Goal: Transaction & Acquisition: Purchase product/service

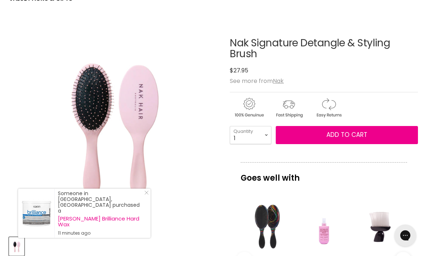
scroll to position [89, 0]
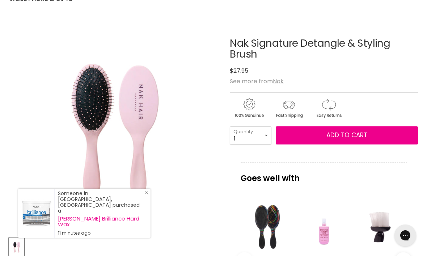
click at [281, 82] on u "Nak" at bounding box center [278, 81] width 11 height 8
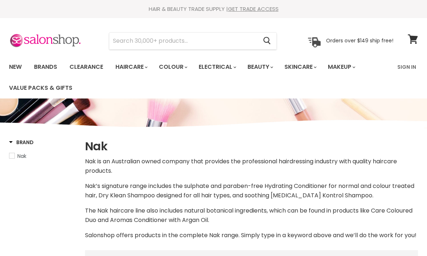
select select "manual"
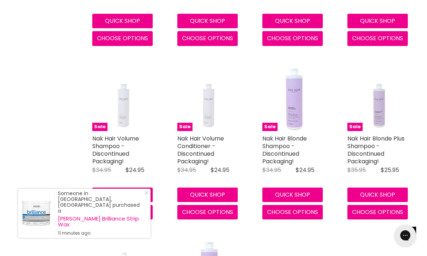
scroll to position [392, 0]
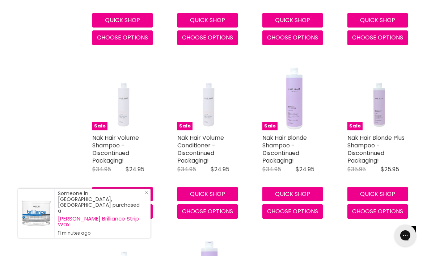
click at [96, 159] on link "Nak Hair Volume Shampoo - Discontinued Packaging!" at bounding box center [115, 149] width 47 height 31
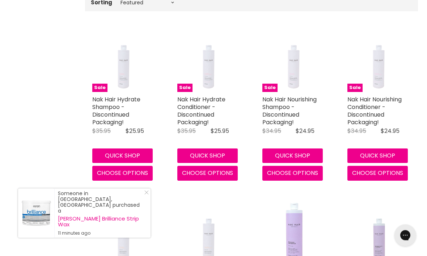
scroll to position [257, 0]
click at [135, 231] on div "Someone in Mannering Park, Australia purchased a Caron Brilliance Strip Wax 11 …" at bounding box center [100, 214] width 85 height 46
click at [143, 198] on link "Close Icon" at bounding box center [145, 194] width 7 height 7
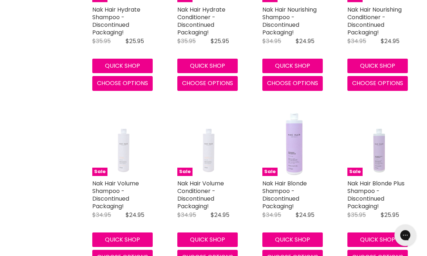
scroll to position [347, 0]
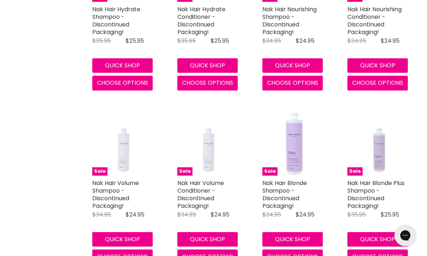
click at [194, 200] on link "Nak Hair Volume Conditioner - Discontinued Packaging!" at bounding box center [200, 194] width 47 height 31
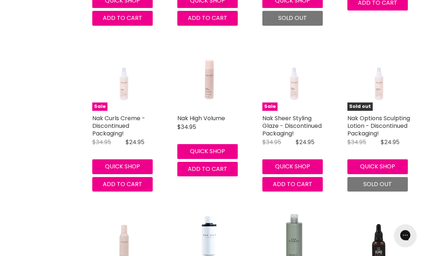
scroll to position [1643, 0]
click at [221, 122] on link "Nak High Volume" at bounding box center [201, 118] width 48 height 8
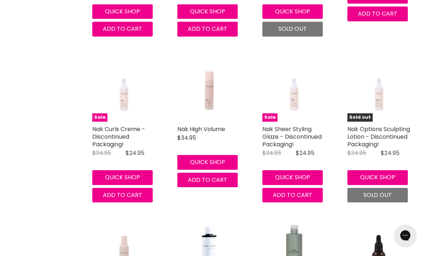
scroll to position [1632, 0]
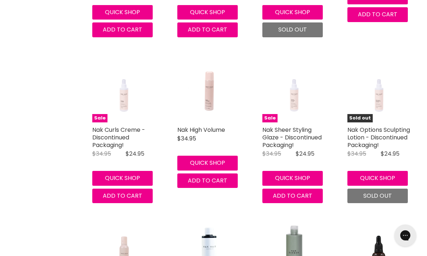
click at [380, 148] on link "Nak Options Sculpting Lotion - Discontinued Packaging!" at bounding box center [379, 138] width 63 height 24
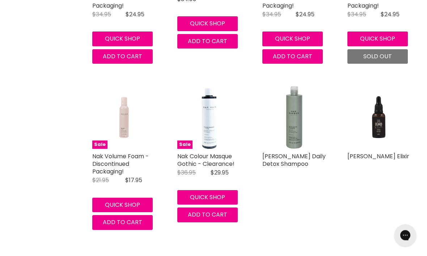
scroll to position [1775, 0]
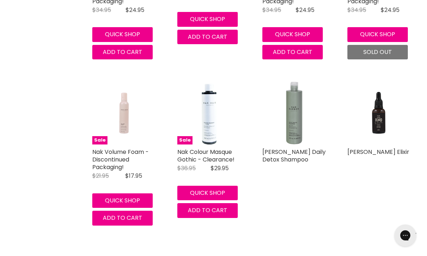
click at [95, 169] on link "Nak Volume Foam - Discontinued Packaging!" at bounding box center [120, 160] width 57 height 24
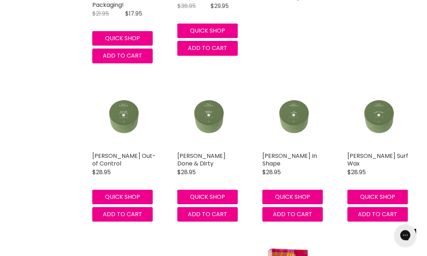
scroll to position [1955, 0]
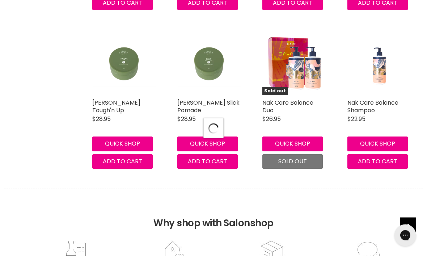
select select "manual"
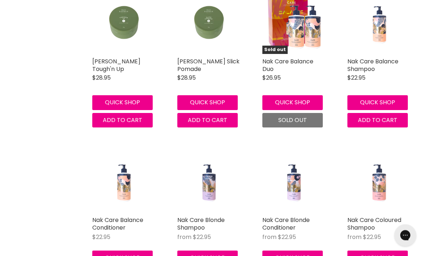
scroll to position [2190, 0]
click at [376, 73] on link "Nak Care Balance Shampoo" at bounding box center [373, 65] width 51 height 16
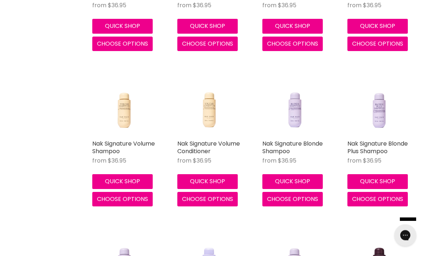
scroll to position [3625, 0]
click at [95, 151] on link "Nak Signature Volume Shampoo" at bounding box center [123, 147] width 63 height 16
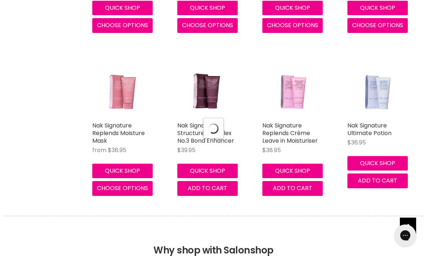
select select "manual"
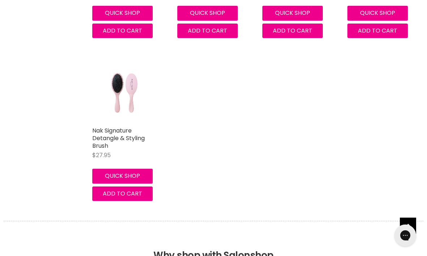
scroll to position [5447, 0]
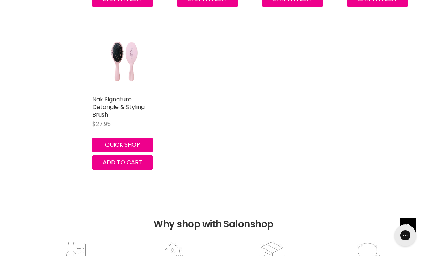
click at [96, 114] on link "Nak Signature Detangle & Styling Brush" at bounding box center [118, 107] width 53 height 24
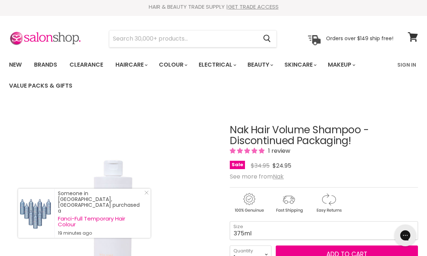
click at [147, 202] on div "Someone in Sanctuary Point, Australia purchased a Fanci-Full Temporary Hair Col…" at bounding box center [84, 213] width 133 height 49
click at [145, 195] on icon "Close Icon" at bounding box center [147, 193] width 4 height 4
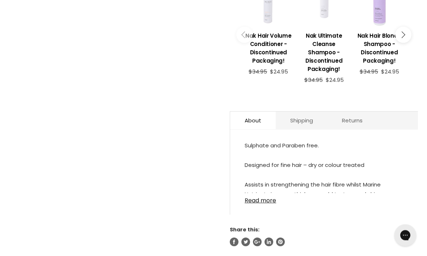
scroll to position [347, 0]
click at [267, 204] on link "Read more" at bounding box center [324, 198] width 159 height 11
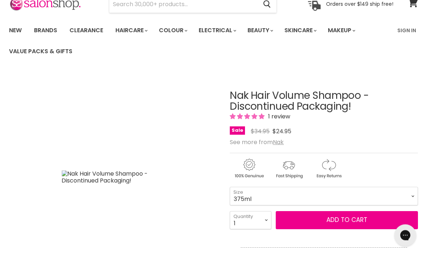
scroll to position [38, 0]
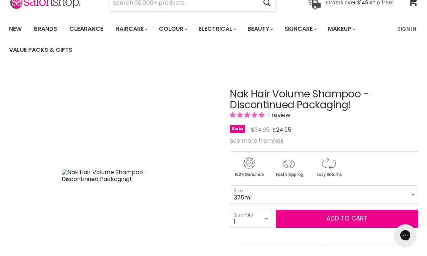
click at [350, 220] on span "Add to cart" at bounding box center [347, 218] width 41 height 9
click at [345, 220] on span "Add to cart" at bounding box center [347, 218] width 41 height 9
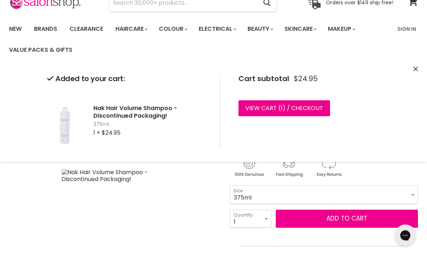
click at [412, 67] on div "Added to your cart: Nak Hair Volume Shampoo - Discontinued Packaging! 375ml 1 ×…" at bounding box center [213, 111] width 427 height 102
click at [418, 67] on icon "Close" at bounding box center [416, 69] width 5 height 5
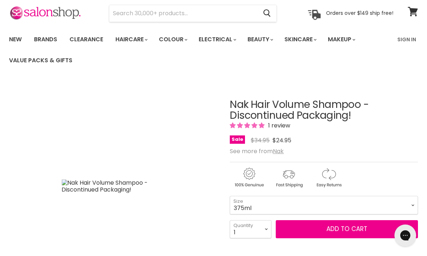
scroll to position [0, 0]
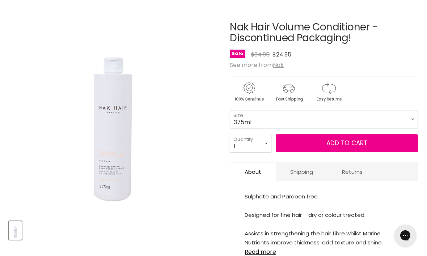
click at [346, 144] on span "Add to cart" at bounding box center [347, 143] width 41 height 9
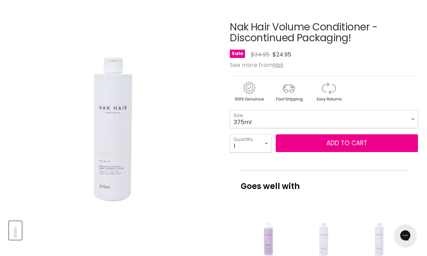
click at [349, 147] on span "Add to cart" at bounding box center [347, 143] width 41 height 9
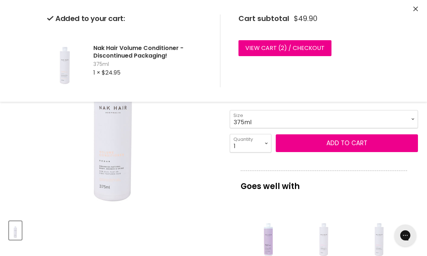
click at [416, 8] on icon "Close" at bounding box center [416, 9] width 5 height 5
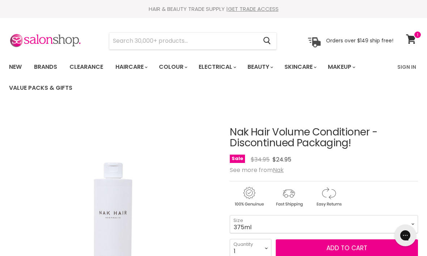
click at [414, 37] on icon at bounding box center [411, 38] width 10 height 9
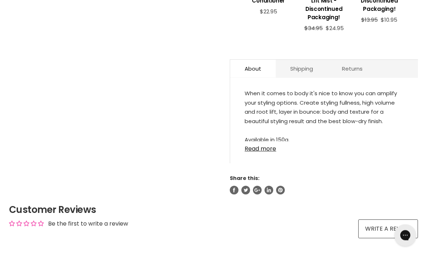
scroll to position [355, 0]
click at [267, 147] on link "Read more" at bounding box center [324, 146] width 159 height 11
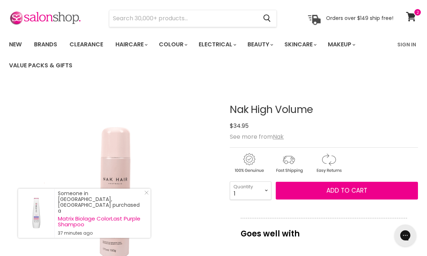
scroll to position [0, 0]
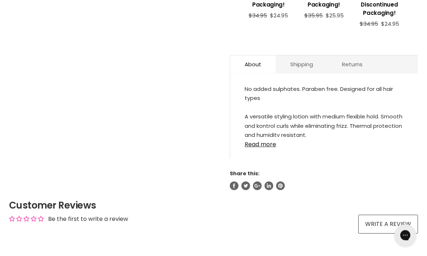
scroll to position [392, 0]
click at [272, 148] on link "Read more" at bounding box center [324, 142] width 159 height 11
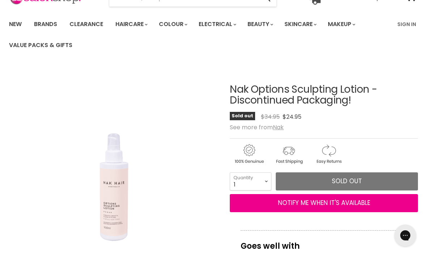
scroll to position [0, 0]
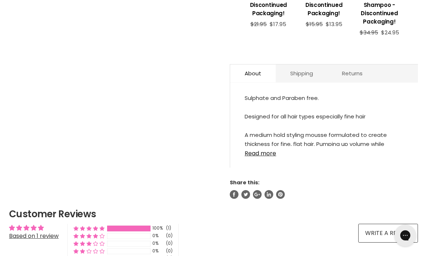
click at [267, 157] on link "Read more" at bounding box center [324, 151] width 159 height 11
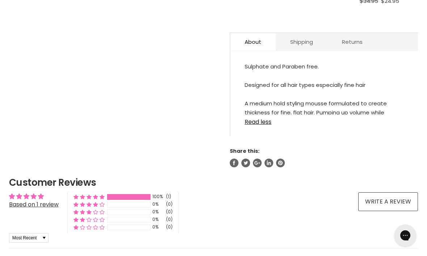
scroll to position [403, 0]
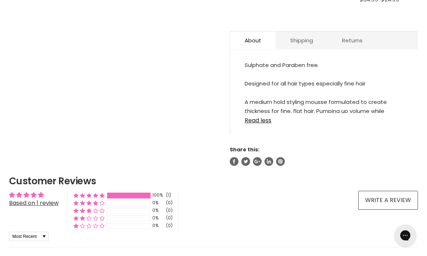
click at [259, 122] on link "Read less" at bounding box center [324, 118] width 159 height 11
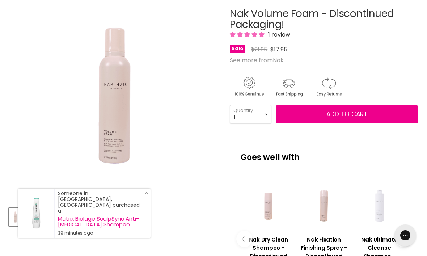
scroll to position [118, 0]
click at [353, 115] on span "Add to cart" at bounding box center [347, 114] width 41 height 9
click at [351, 113] on span "Add to cart" at bounding box center [347, 114] width 41 height 9
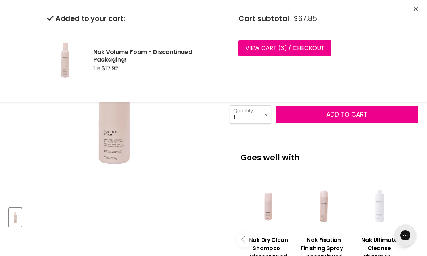
click at [416, 10] on icon "Close" at bounding box center [416, 9] width 5 height 5
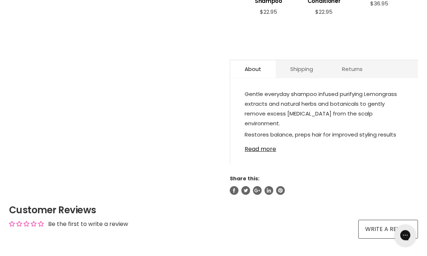
scroll to position [354, 0]
click at [273, 153] on link "Read more" at bounding box center [324, 147] width 159 height 11
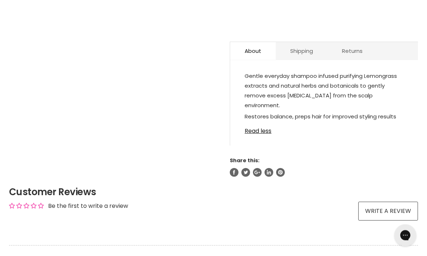
scroll to position [372, 0]
click at [267, 131] on link "Read less" at bounding box center [324, 129] width 159 height 11
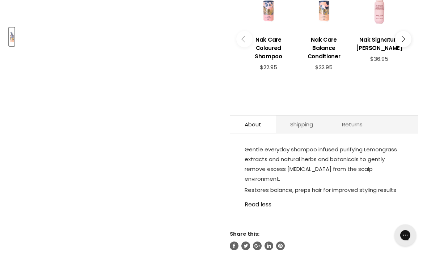
scroll to position [299, 0]
click at [270, 208] on link "Read less" at bounding box center [324, 202] width 159 height 11
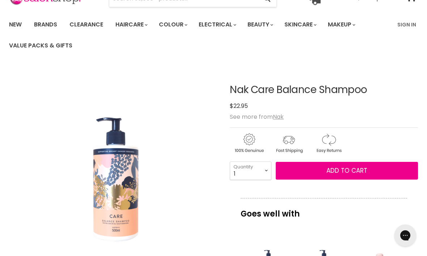
scroll to position [0, 0]
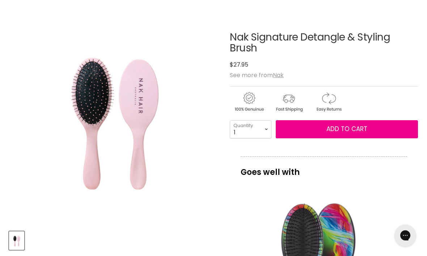
scroll to position [97, 0]
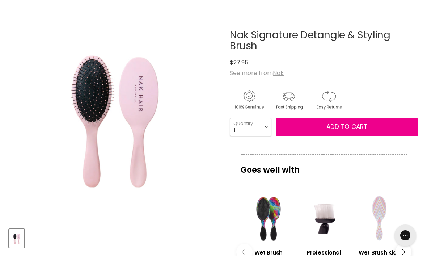
click at [386, 125] on button "Add to cart" at bounding box center [347, 127] width 142 height 18
click at [348, 128] on span "Add to cart" at bounding box center [347, 126] width 41 height 9
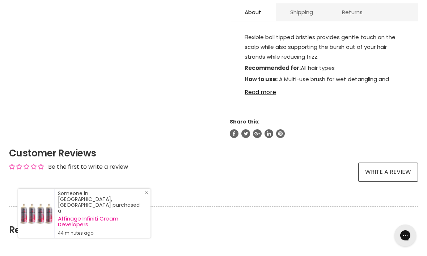
scroll to position [422, 0]
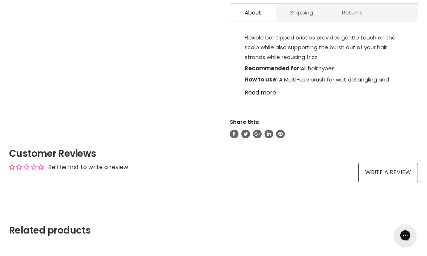
click at [248, 96] on link "Read more" at bounding box center [324, 90] width 159 height 11
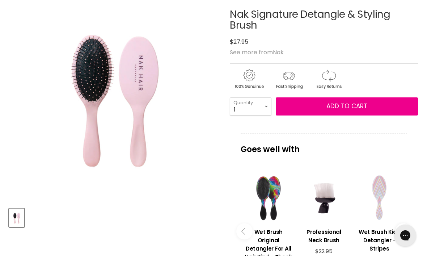
scroll to position [114, 0]
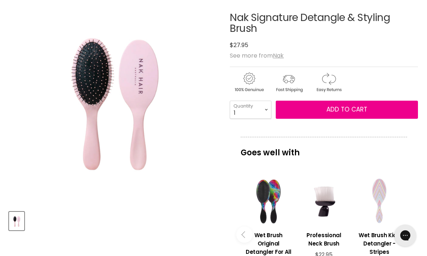
click at [71, 89] on img "Nak Signature Detangle & Styling Brush image. Click or Scroll to Zoom." at bounding box center [93, 99] width 169 height 211
click at [54, 96] on img "Nak Signature Detangle & Styling Brush image. Click or Scroll to Zoom." at bounding box center [115, 110] width 337 height 422
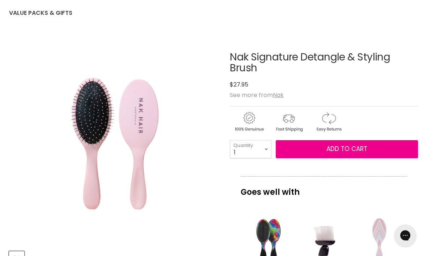
scroll to position [0, 0]
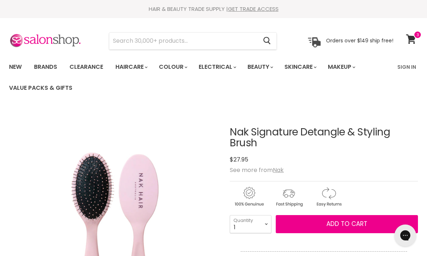
click at [412, 35] on icon at bounding box center [411, 38] width 10 height 9
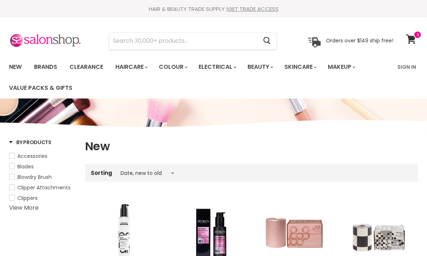
select select "created-descending"
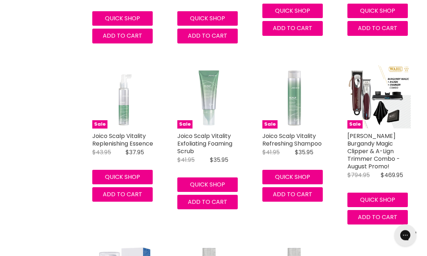
scroll to position [300, 0]
click at [326, 157] on div "Sale Joico Scalp Vitality Refreshing Shampoo Joico Original Price $41.95 Curren…" at bounding box center [294, 145] width 78 height 174
click at [362, 147] on link "[PERSON_NAME] Burgandy Magic Clipper & A-Lign Trimmer Combo - August Promo!" at bounding box center [374, 151] width 53 height 39
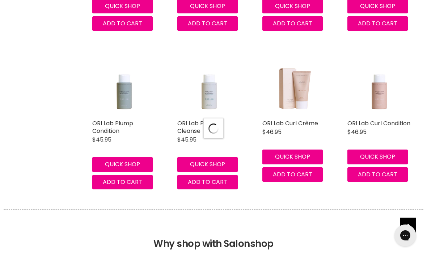
select select "created-descending"
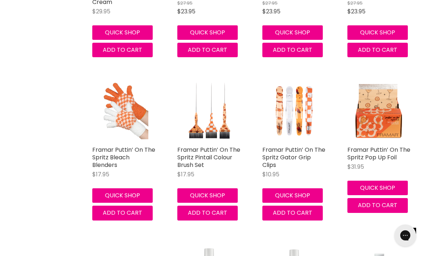
scroll to position [3821, 0]
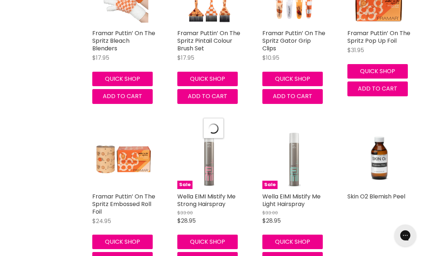
select select "created-descending"
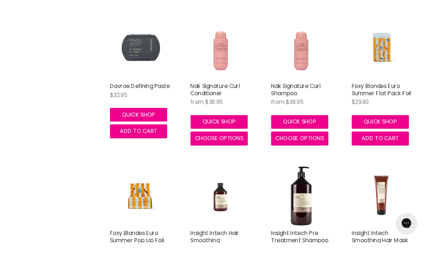
scroll to position [5257, 0]
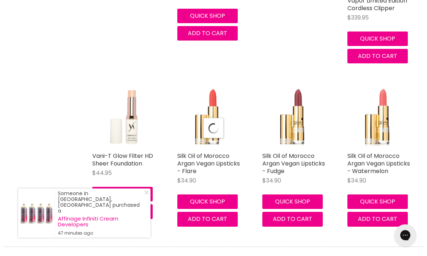
select select "created-descending"
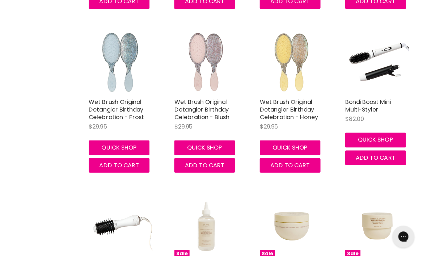
scroll to position [7761, 2]
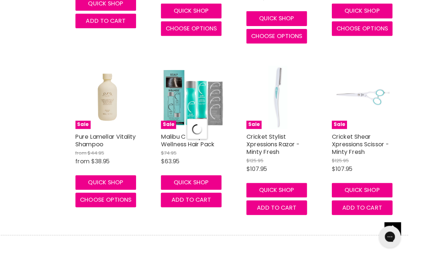
select select "created-descending"
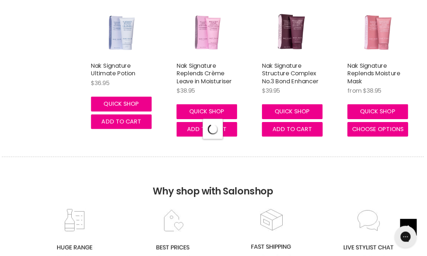
select select "created-descending"
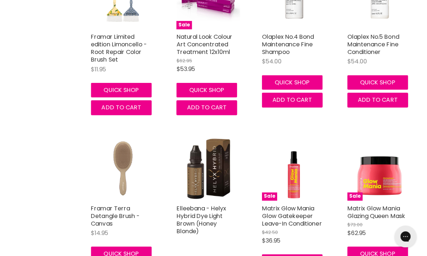
scroll to position [11595, 0]
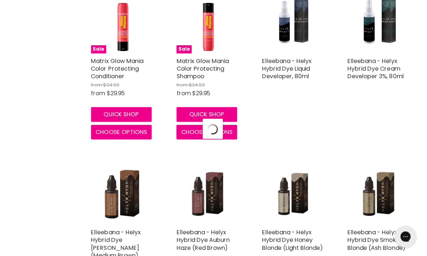
select select "created-descending"
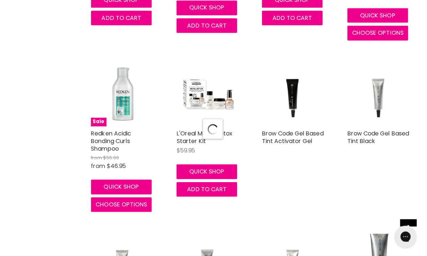
select select "created-descending"
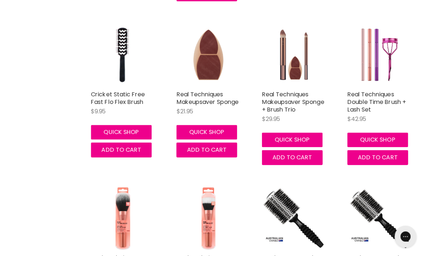
scroll to position [14468, 0]
